Goal: Find specific page/section: Find specific page/section

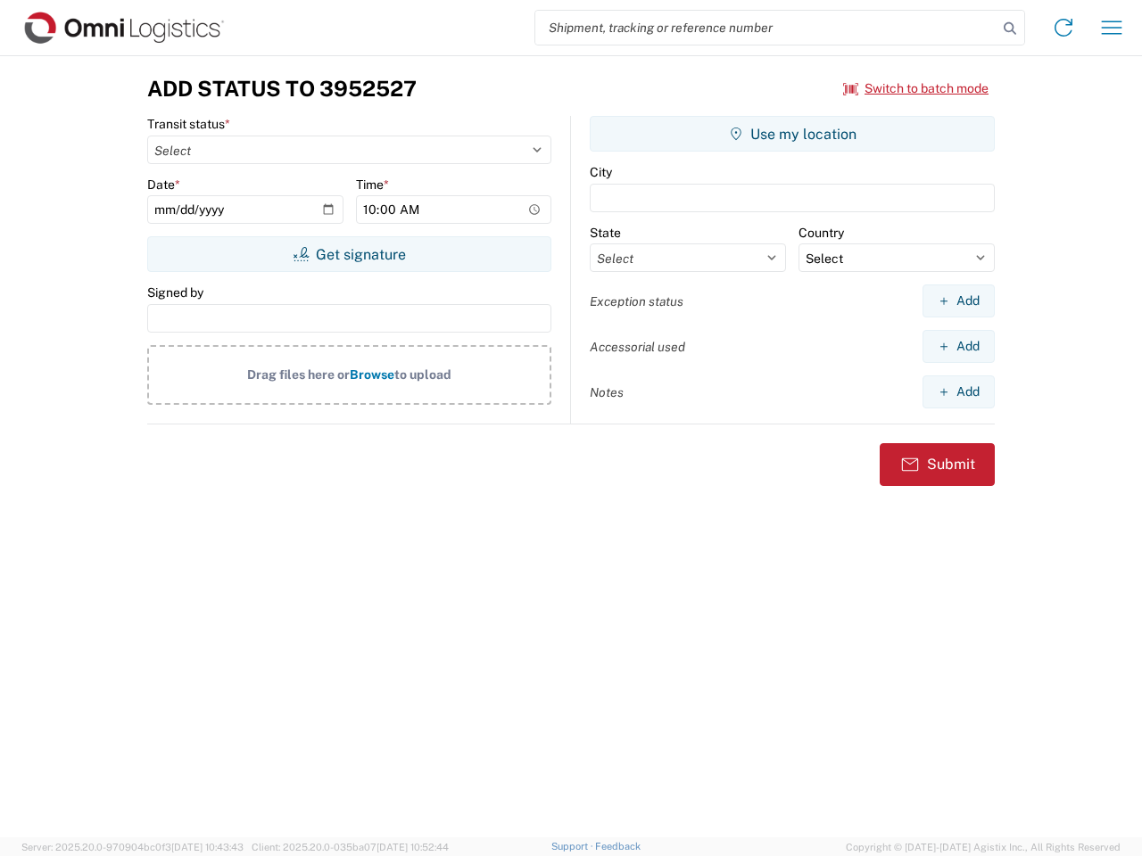
click at [766, 28] on input "search" at bounding box center [766, 28] width 462 height 34
click at [1010, 29] on icon at bounding box center [1009, 28] width 25 height 25
click at [1063, 28] on icon at bounding box center [1063, 27] width 29 height 29
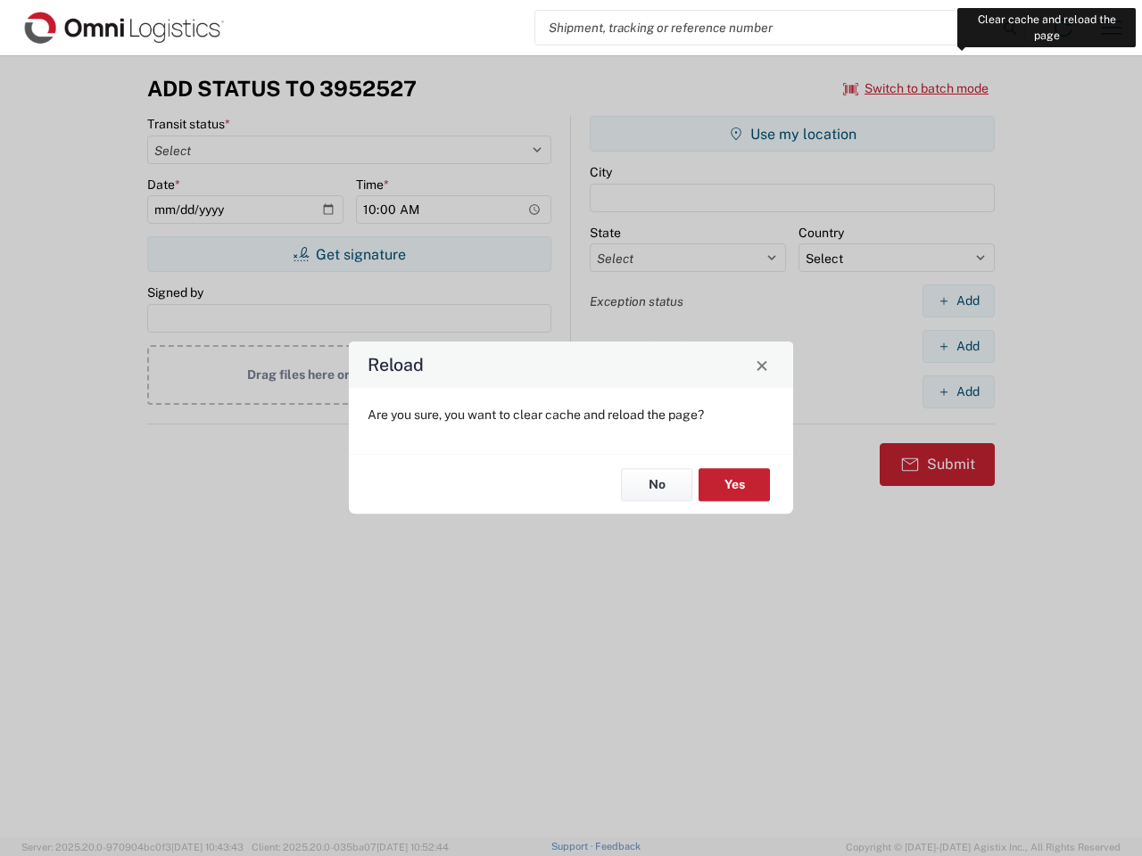
click at [1111, 28] on div "Reload Are you sure, you want to clear cache and reload the page? No Yes" at bounding box center [571, 428] width 1142 height 856
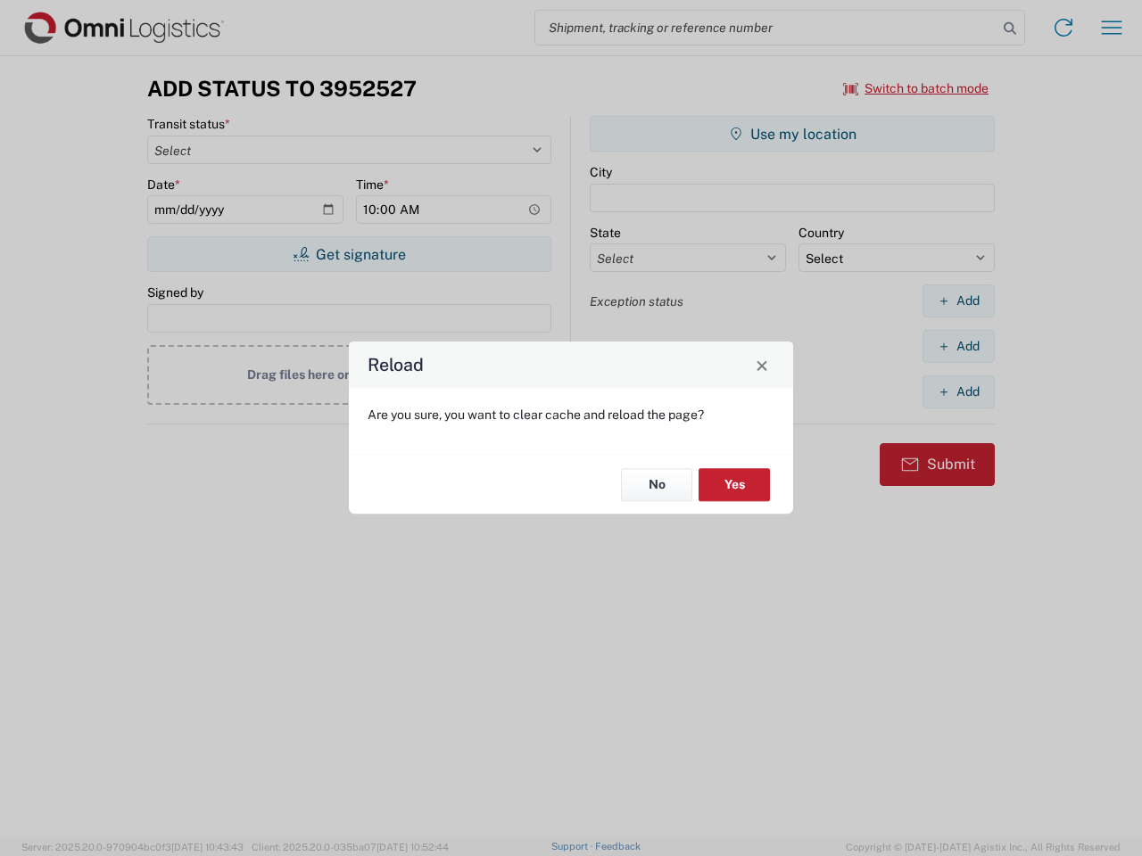
click at [916, 88] on div "Reload Are you sure, you want to clear cache and reload the page? No Yes" at bounding box center [571, 428] width 1142 height 856
click at [349, 254] on div "Reload Are you sure, you want to clear cache and reload the page? No Yes" at bounding box center [571, 428] width 1142 height 856
click at [792, 134] on div "Reload Are you sure, you want to clear cache and reload the page? No Yes" at bounding box center [571, 428] width 1142 height 856
click at [958, 301] on div "Reload Are you sure, you want to clear cache and reload the page? No Yes" at bounding box center [571, 428] width 1142 height 856
click at [958, 346] on div "Reload Are you sure, you want to clear cache and reload the page? No Yes" at bounding box center [571, 428] width 1142 height 856
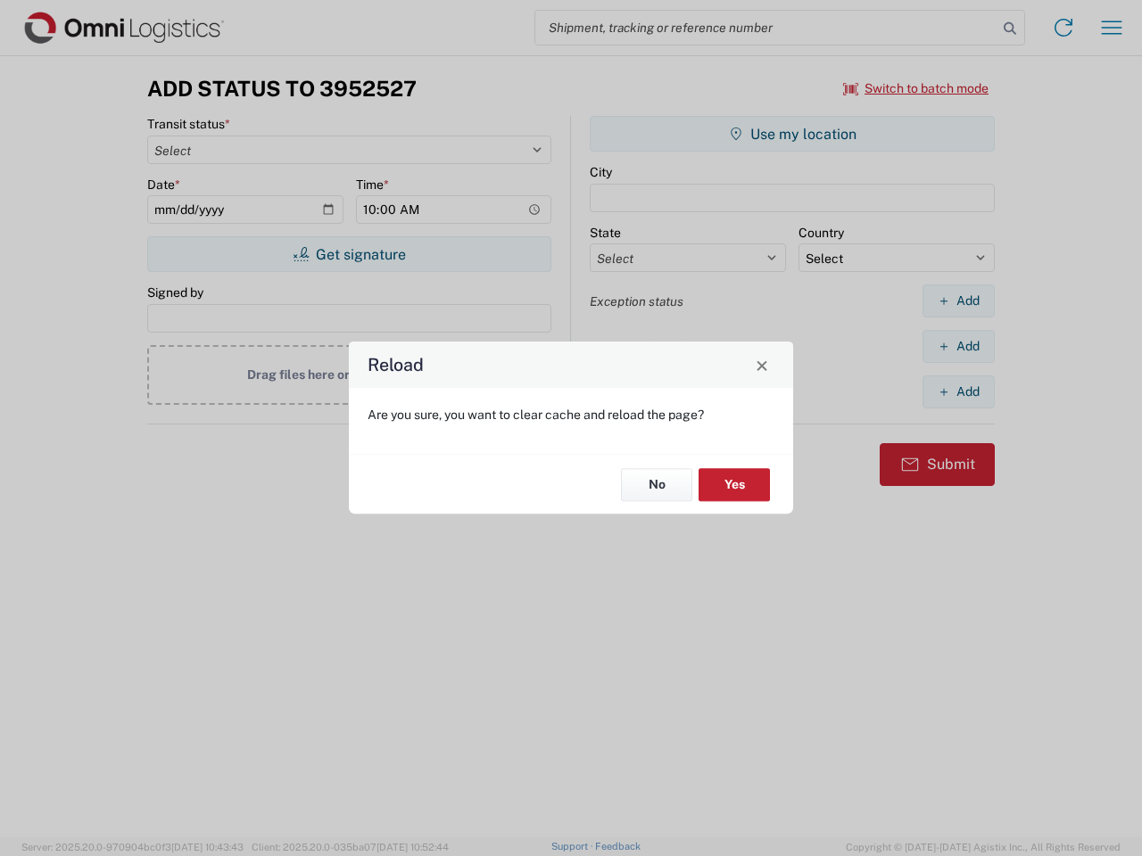
click at [958, 392] on div "Reload Are you sure, you want to clear cache and reload the page? No Yes" at bounding box center [571, 428] width 1142 height 856
